Goal: Task Accomplishment & Management: Use online tool/utility

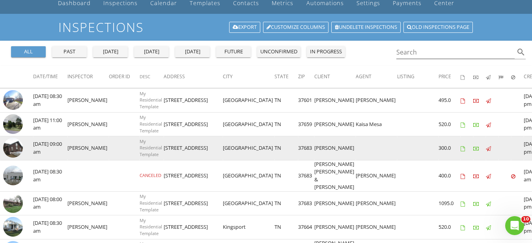
scroll to position [80, 0]
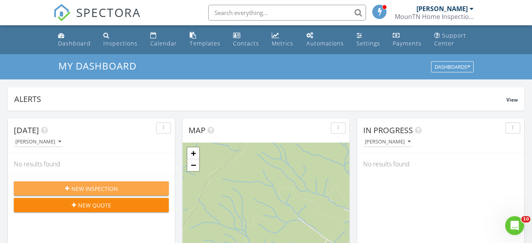
click at [97, 190] on span "New Inspection" at bounding box center [94, 188] width 47 height 8
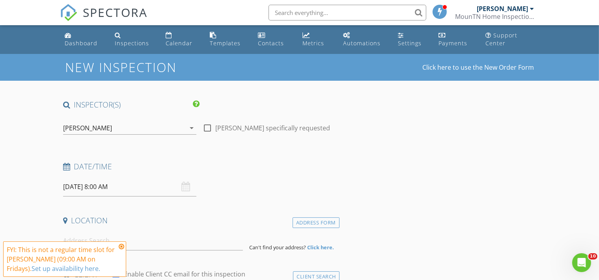
click at [75, 185] on input "08/29/2025 8:00 AM" at bounding box center [129, 186] width 133 height 19
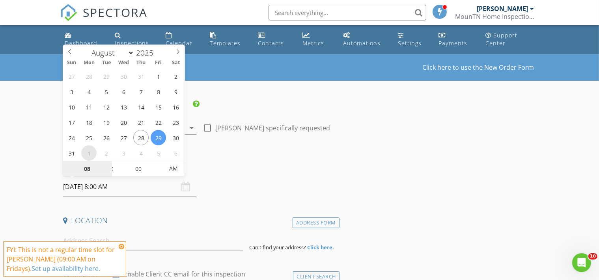
select select "8"
type input "09/01/2025 8:00 AM"
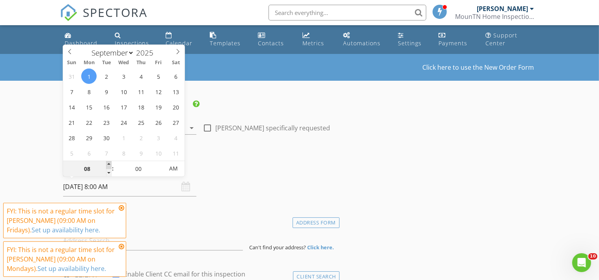
type input "09"
type input "09/01/2025 9:00 AM"
click at [106, 164] on span at bounding box center [109, 165] width 6 height 8
type input "10"
type input "09/01/2025 10:00 AM"
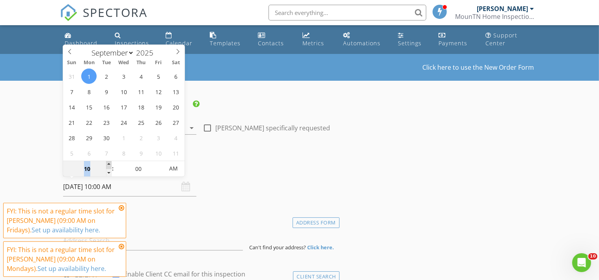
click at [106, 164] on span at bounding box center [109, 165] width 6 height 8
type input "11"
type input "09/01/2025 11:00 AM"
click at [106, 164] on span at bounding box center [109, 165] width 6 height 8
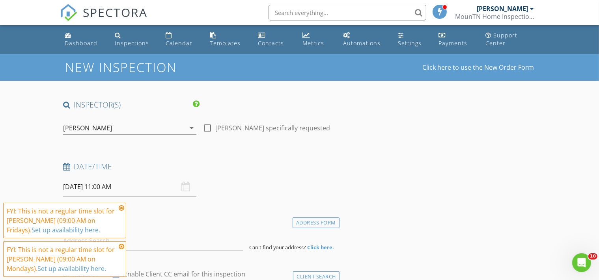
click at [120, 206] on icon at bounding box center [122, 208] width 6 height 6
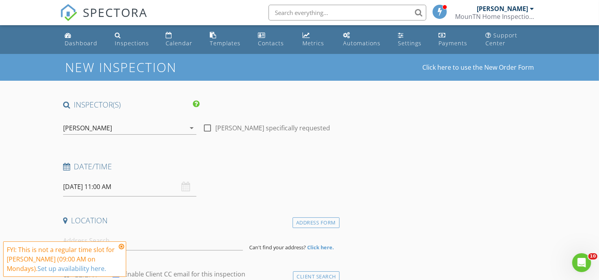
click at [121, 242] on icon at bounding box center [122, 247] width 6 height 6
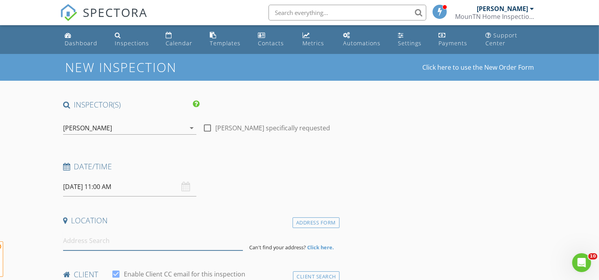
click at [113, 237] on input at bounding box center [153, 241] width 180 height 19
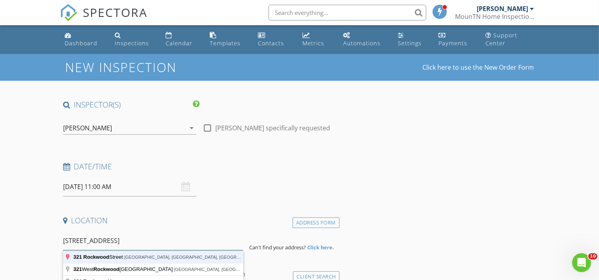
type input "321 Rockwood Street, Kingsport, TN, USA"
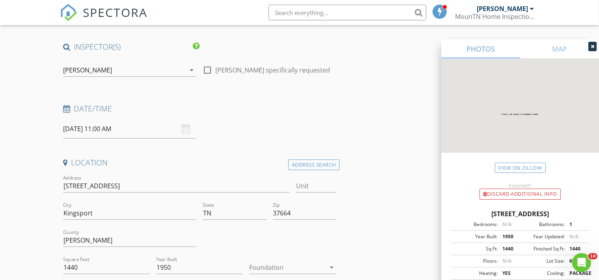
scroll to position [83, 0]
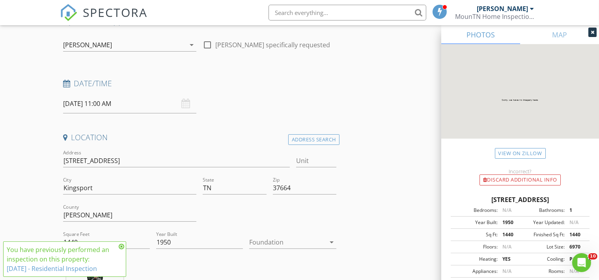
click at [532, 33] on icon at bounding box center [593, 32] width 4 height 5
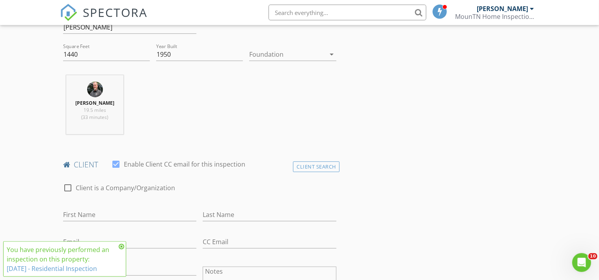
scroll to position [291, 0]
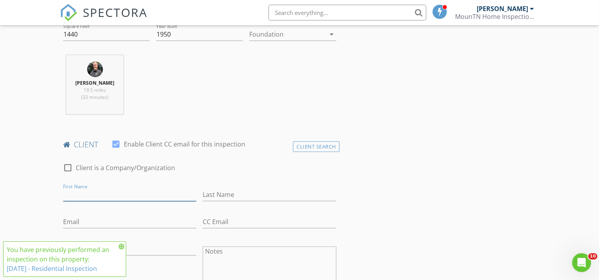
click at [77, 193] on input "First Name" at bounding box center [129, 195] width 133 height 13
click at [307, 146] on div "Client Search" at bounding box center [316, 147] width 47 height 11
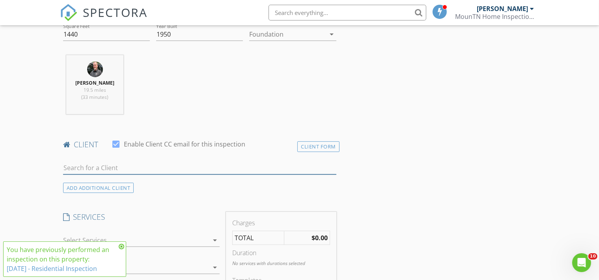
click at [91, 166] on input "text" at bounding box center [199, 168] width 273 height 13
type input "Darshit"
click at [105, 178] on div "Darshit Shaw" at bounding box center [145, 182] width 118 height 9
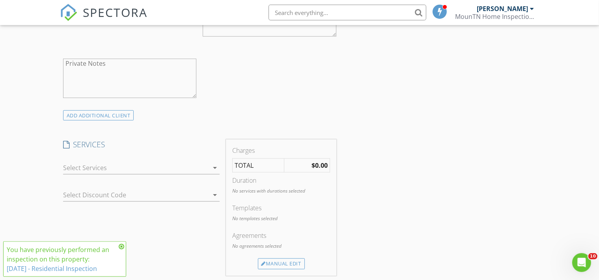
scroll to position [541, 0]
click at [283, 242] on div "Manual Edit" at bounding box center [281, 264] width 47 height 11
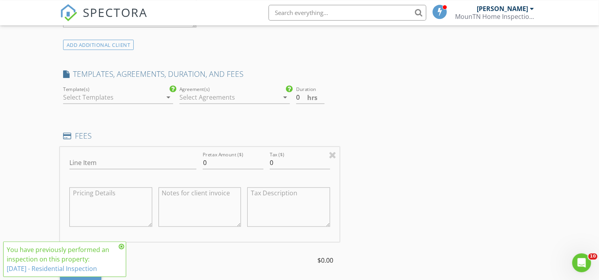
scroll to position [625, 0]
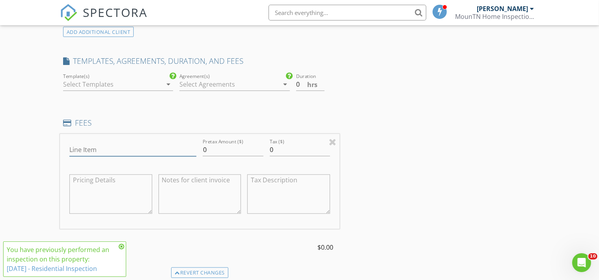
click at [104, 155] on input "Line Item" at bounding box center [132, 150] width 127 height 13
type input "Home Inspection Revist & Complete Fee"
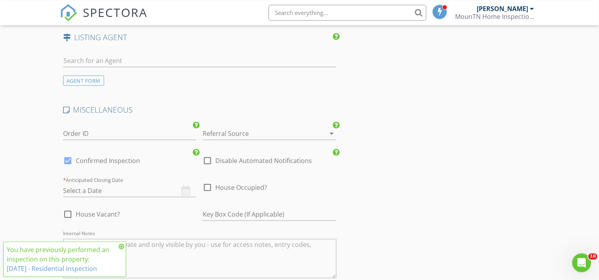
scroll to position [1124, 0]
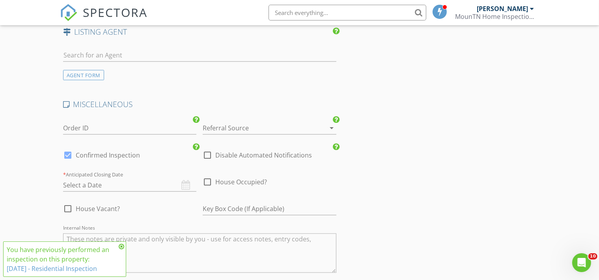
type input "125.00"
click at [207, 152] on div at bounding box center [207, 155] width 13 height 13
checkbox input "true"
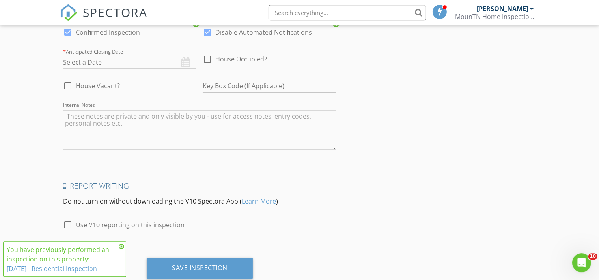
scroll to position [1270, 0]
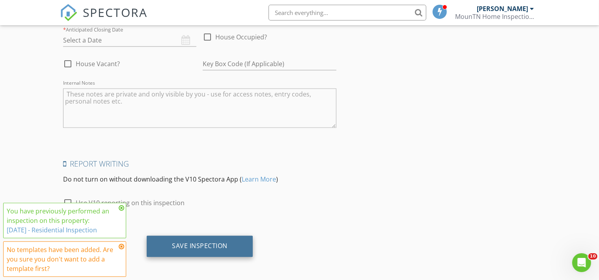
click at [190, 242] on div "Save Inspection" at bounding box center [200, 247] width 56 height 8
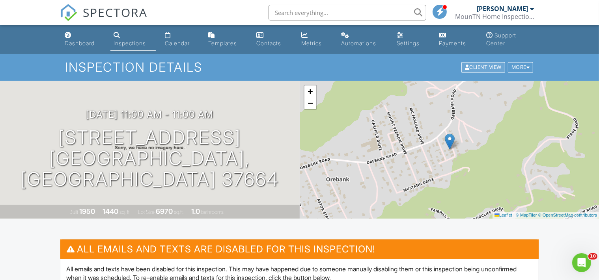
click at [491, 67] on div "Client View" at bounding box center [483, 67] width 44 height 11
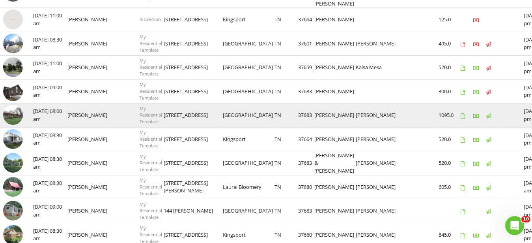
scroll to position [161, 0]
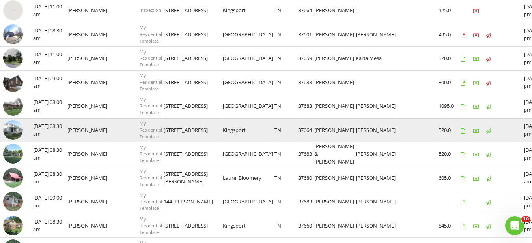
click at [16, 127] on img at bounding box center [13, 130] width 20 height 20
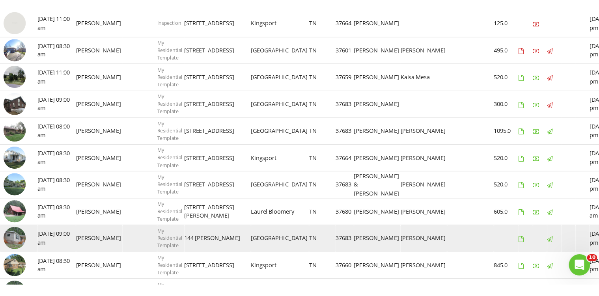
scroll to position [0, 0]
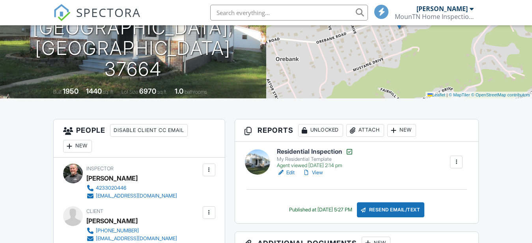
scroll to position [121, 0]
click at [290, 172] on link "Edit" at bounding box center [286, 172] width 18 height 8
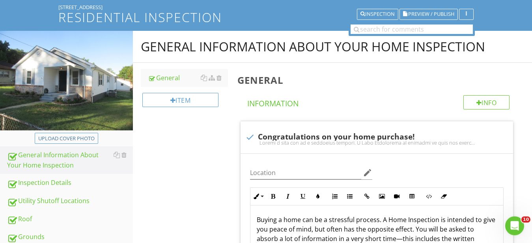
scroll to position [161, 0]
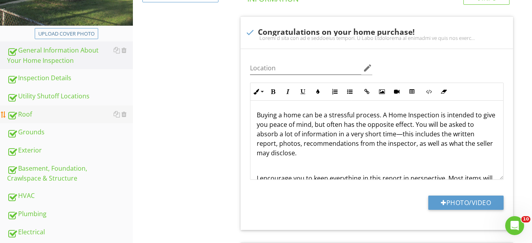
click at [24, 113] on div "Roof" at bounding box center [70, 114] width 126 height 10
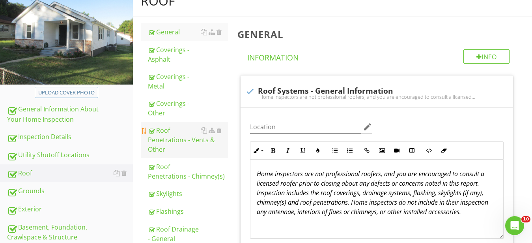
scroll to position [80, 0]
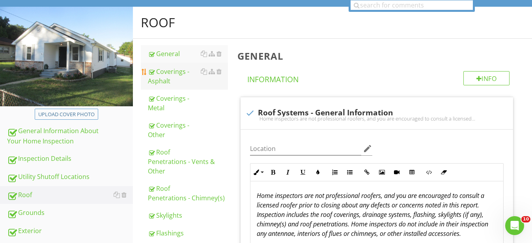
click at [162, 72] on div "Coverings - Asphalt" at bounding box center [188, 76] width 80 height 19
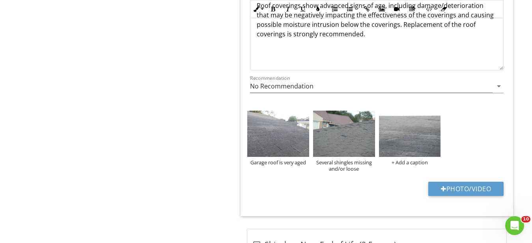
scroll to position [966, 0]
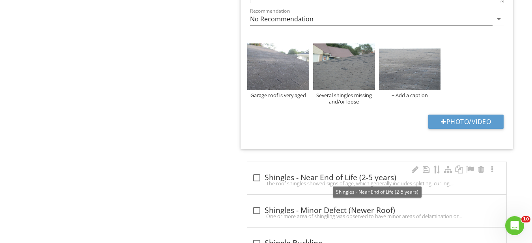
click at [257, 177] on div at bounding box center [256, 177] width 13 height 13
checkbox input "true"
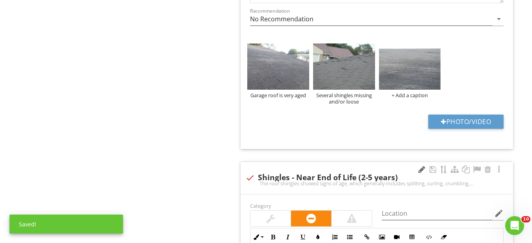
click at [418, 167] on div at bounding box center [421, 169] width 9 height 8
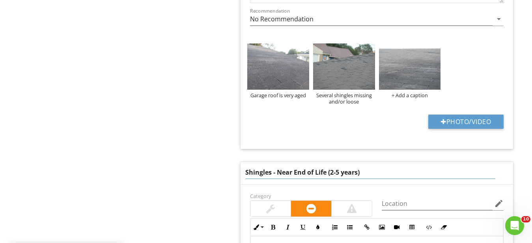
drag, startPoint x: 396, startPoint y: 174, endPoint x: 223, endPoint y: 174, distance: 173.1
click at [245, 174] on input "Shingles - Near End of Life (2-5 years)" at bounding box center [370, 172] width 250 height 13
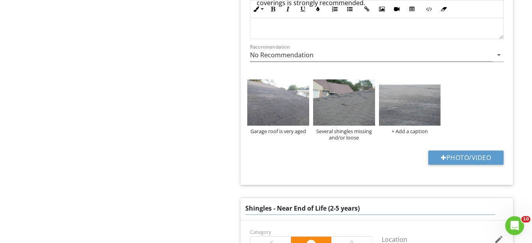
scroll to position [724, 0]
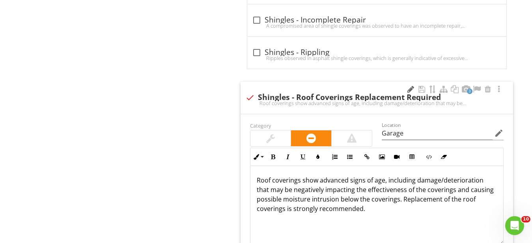
click at [411, 89] on div at bounding box center [410, 89] width 9 height 8
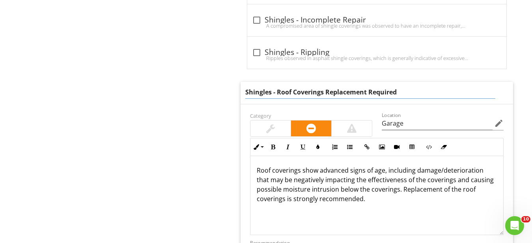
drag, startPoint x: 401, startPoint y: 91, endPoint x: 169, endPoint y: 81, distance: 232.5
click at [245, 86] on input "Shingles - Roof Coverings Replacement Required" at bounding box center [370, 92] width 250 height 13
paste input "Near End of Life (2-5 years)"
type input "Shingles - Near End of Life (2-5 years)"
click at [211, 166] on div "Roof General Coverings - Asphalt Coverings - Metal Coverings - Other Roof Penet…" at bounding box center [332, 163] width 399 height 1601
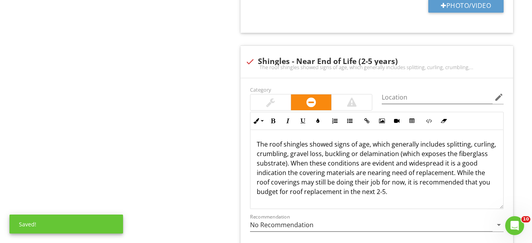
scroll to position [1126, 0]
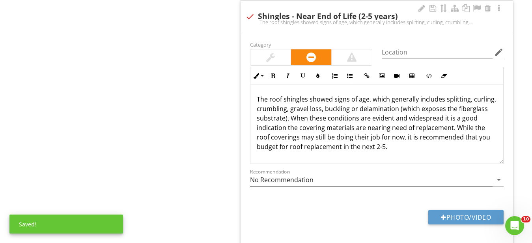
click at [401, 142] on p "The roof shingles showed signs of age, which generally includes splitting, curl…" at bounding box center [377, 122] width 240 height 57
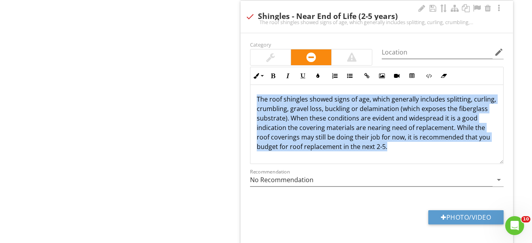
drag, startPoint x: 405, startPoint y: 145, endPoint x: 243, endPoint y: 101, distance: 167.9
click at [250, 101] on div "The roof shingles showed signs of age, which generally includes splitting, curl…" at bounding box center [376, 124] width 253 height 79
copy p "The roof shingles showed signs of age, which generally includes splitting, curl…"
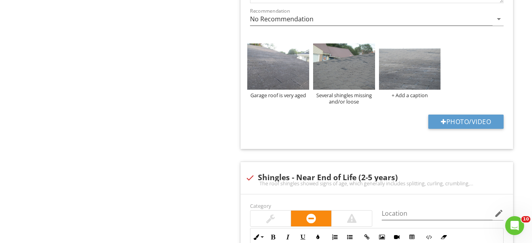
scroll to position [845, 0]
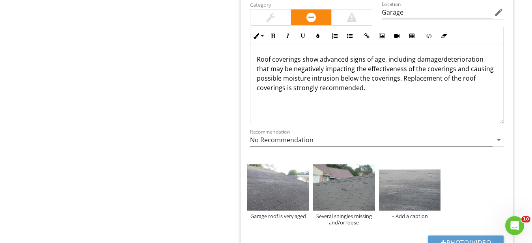
click at [381, 87] on p "Roof coverings show advanced signs of age, including damage/deterioration that …" at bounding box center [377, 73] width 240 height 38
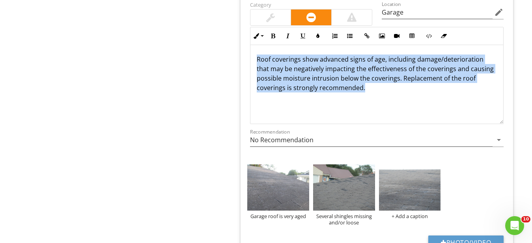
drag, startPoint x: 384, startPoint y: 85, endPoint x: 241, endPoint y: 55, distance: 146.6
click at [250, 55] on div "Roof coverings show advanced signs of age, including damage/deterioration that …" at bounding box center [376, 84] width 253 height 79
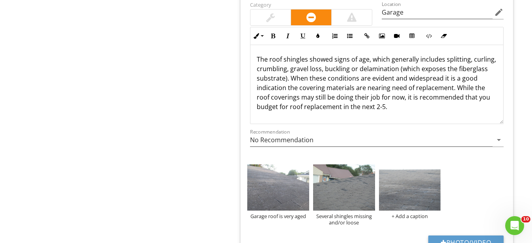
click at [420, 108] on p "The roof shingles showed signs of age, which generally includes splitting, curl…" at bounding box center [377, 82] width 240 height 57
click at [349, 71] on p "The roof shingles showed signs of age, which generally includes splitting, curl…" at bounding box center [377, 82] width 240 height 57
click at [446, 57] on p "The roof shingles showed signs of age, which generally includes splitting, curl…" at bounding box center [377, 82] width 240 height 57
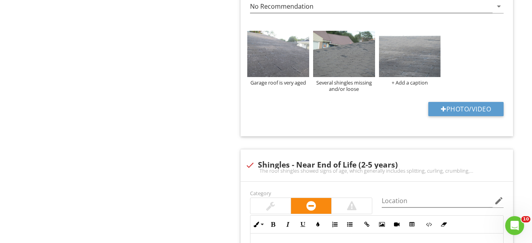
scroll to position [1086, 0]
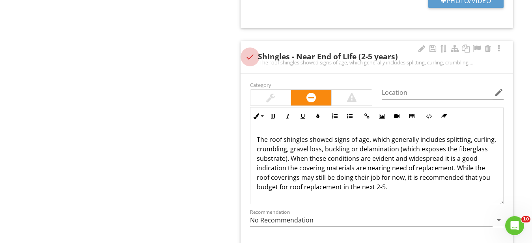
click at [245, 59] on div at bounding box center [249, 56] width 13 height 13
checkbox input "true"
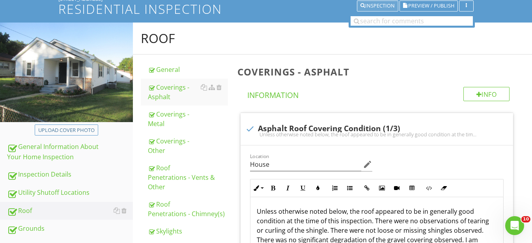
scroll to position [0, 0]
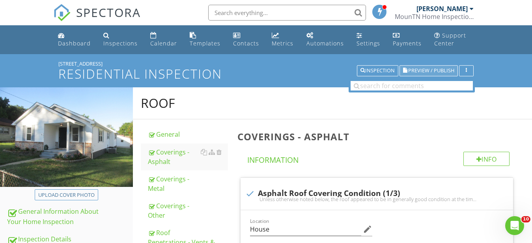
click at [424, 68] on span "Preview / Publish" at bounding box center [431, 70] width 46 height 5
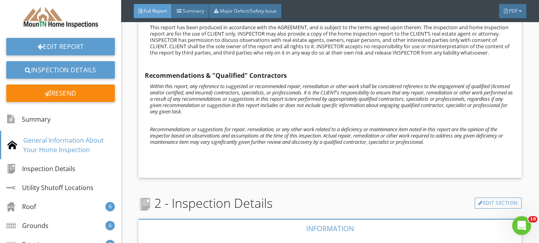
scroll to position [625, 0]
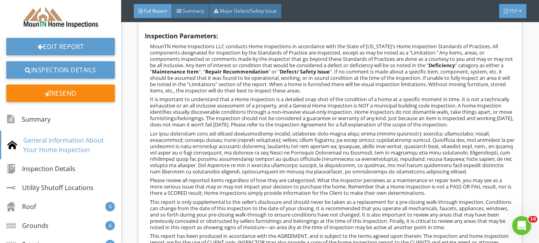
click at [522, 5] on div "PDF" at bounding box center [512, 11] width 27 height 14
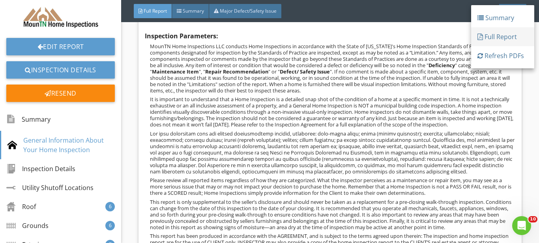
click at [493, 38] on div "Full Report" at bounding box center [502, 36] width 50 height 9
